Goal: Use online tool/utility: Utilize a website feature to perform a specific function

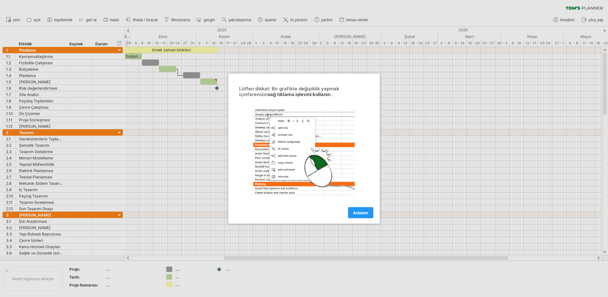
click at [70, 85] on div at bounding box center [304, 148] width 608 height 297
click at [67, 51] on div at bounding box center [304, 148] width 608 height 297
click at [124, 119] on div at bounding box center [304, 148] width 608 height 297
click at [100, 132] on div at bounding box center [304, 148] width 608 height 297
click at [168, 146] on div at bounding box center [304, 148] width 608 height 297
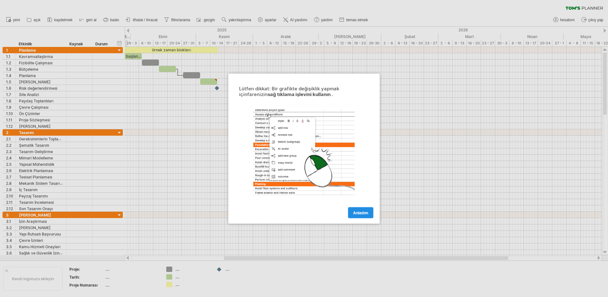
click at [358, 213] on font "Anladım" at bounding box center [360, 212] width 15 height 5
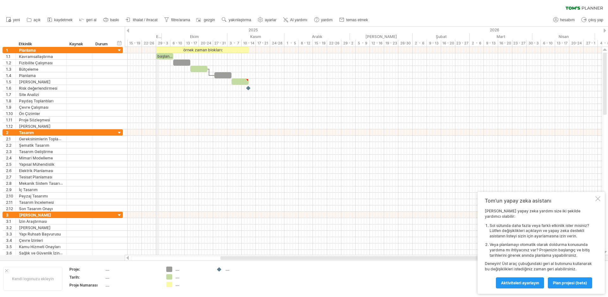
drag, startPoint x: 126, startPoint y: 29, endPoint x: 158, endPoint y: 40, distance: 33.8
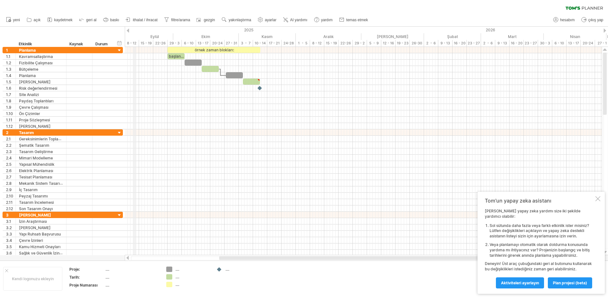
drag, startPoint x: 125, startPoint y: 30, endPoint x: 136, endPoint y: 32, distance: 11.1
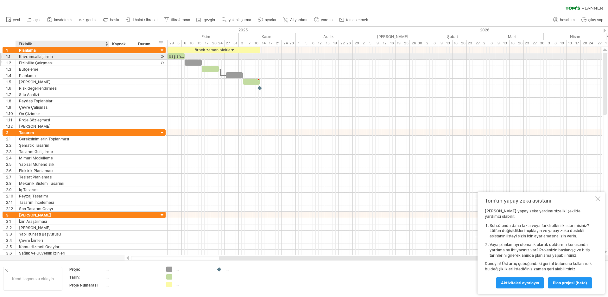
drag, startPoint x: 65, startPoint y: 56, endPoint x: 108, endPoint y: 62, distance: 43.2
click at [108, 62] on div "**********" at bounding box center [84, 88] width 163 height 82
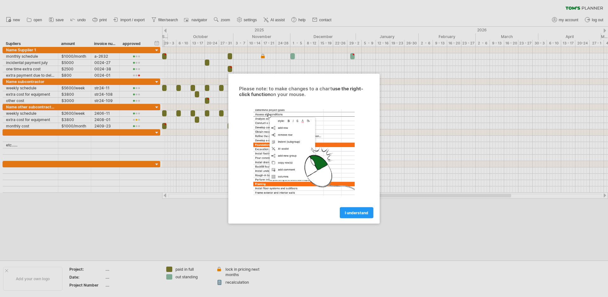
click at [359, 210] on span "I understand" at bounding box center [356, 212] width 23 height 5
click at [355, 213] on span "I understand" at bounding box center [356, 212] width 23 height 5
click at [354, 212] on span "I understand" at bounding box center [356, 212] width 23 height 5
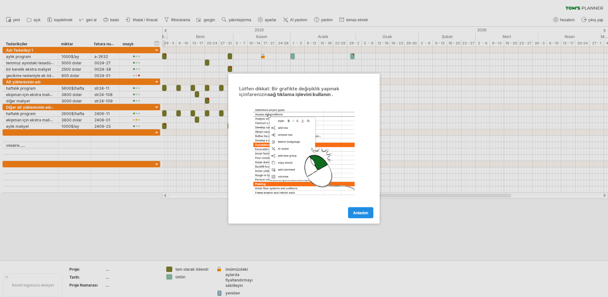
click at [362, 213] on font "Anladım" at bounding box center [360, 212] width 15 height 5
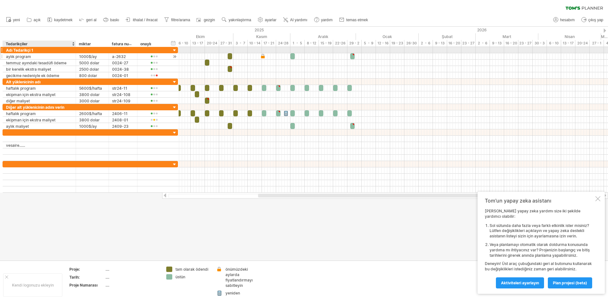
drag, startPoint x: 57, startPoint y: 47, endPoint x: 75, endPoint y: 55, distance: 19.6
click at [75, 55] on div "**********" at bounding box center [90, 63] width 175 height 32
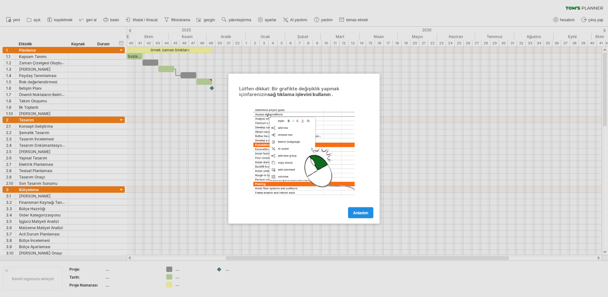
click at [362, 213] on font "Anladım" at bounding box center [360, 212] width 15 height 5
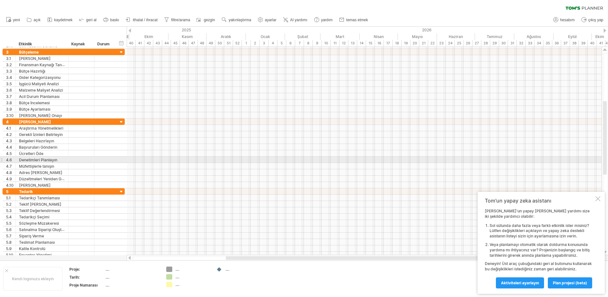
drag, startPoint x: 606, startPoint y: 158, endPoint x: 608, endPoint y: 162, distance: 4.1
click at [608, 162] on div at bounding box center [605, 151] width 5 height 196
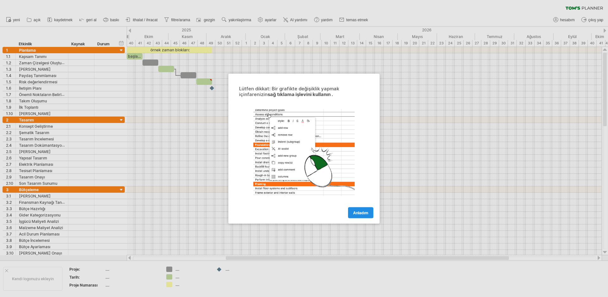
click at [360, 212] on font "Anladım" at bounding box center [360, 212] width 15 height 5
